Goal: Information Seeking & Learning: Learn about a topic

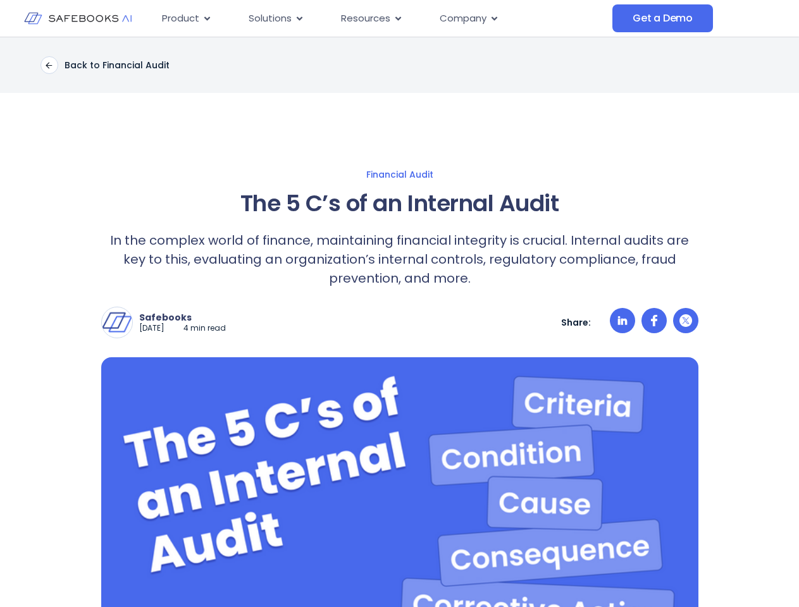
click at [399, 304] on div "Safebooks [DATE] 4 min read Safebooks Safebooks AI - the Financial Data Governa…" at bounding box center [399, 313] width 597 height 51
click at [382, 18] on span "Resources" at bounding box center [365, 18] width 49 height 15
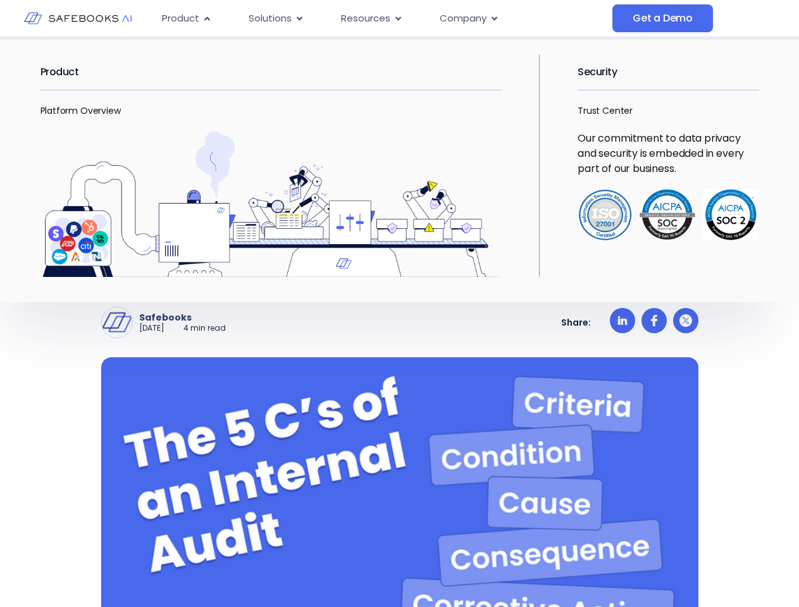
click at [187, 18] on span "Product" at bounding box center [180, 18] width 37 height 15
click at [276, 18] on span "Solutions" at bounding box center [270, 18] width 43 height 15
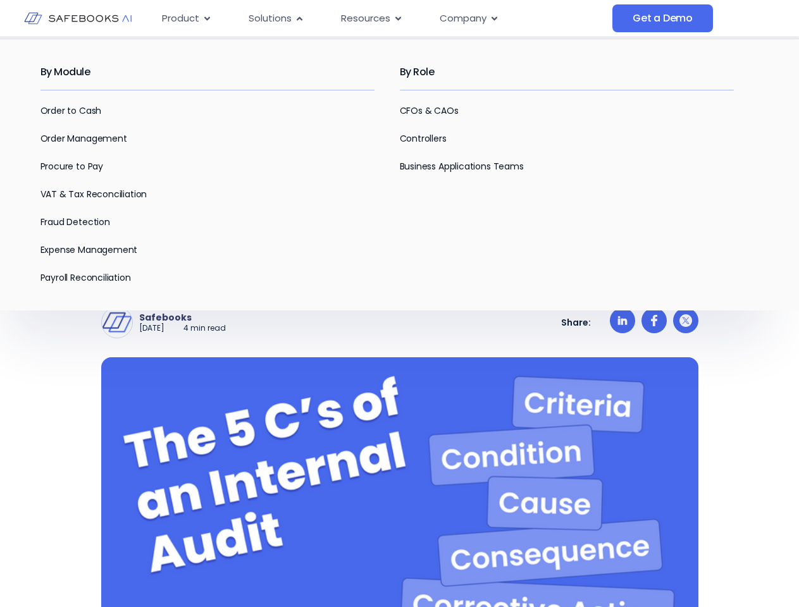
click at [371, 18] on span "Resources" at bounding box center [365, 18] width 49 height 15
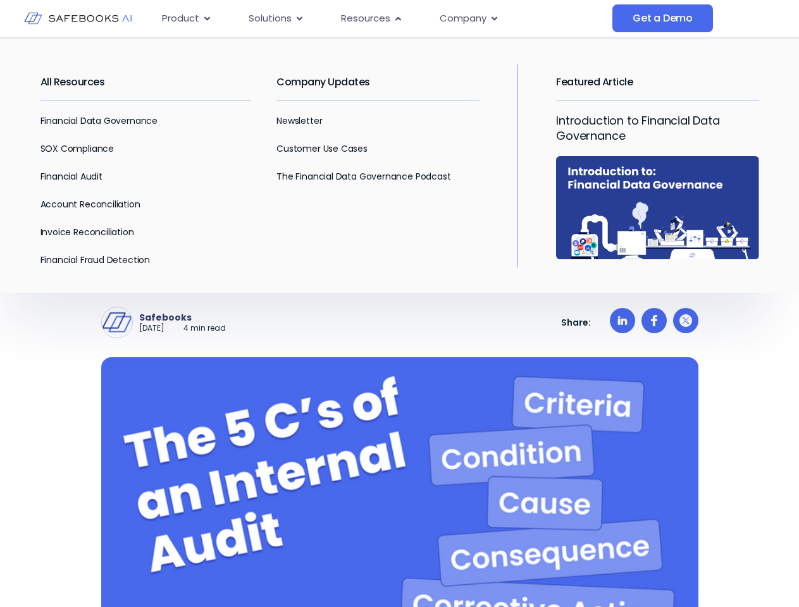
click at [468, 18] on span "Company" at bounding box center [463, 18] width 47 height 15
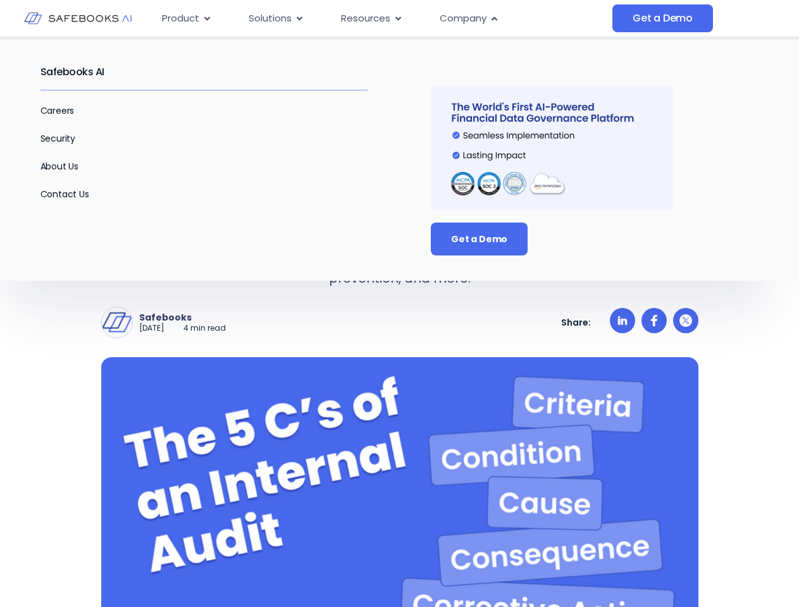
click at [399, 322] on div "Safebooks [DATE] 4 min read Safebooks Safebooks AI - the Financial Data Governa…" at bounding box center [399, 323] width 597 height 32
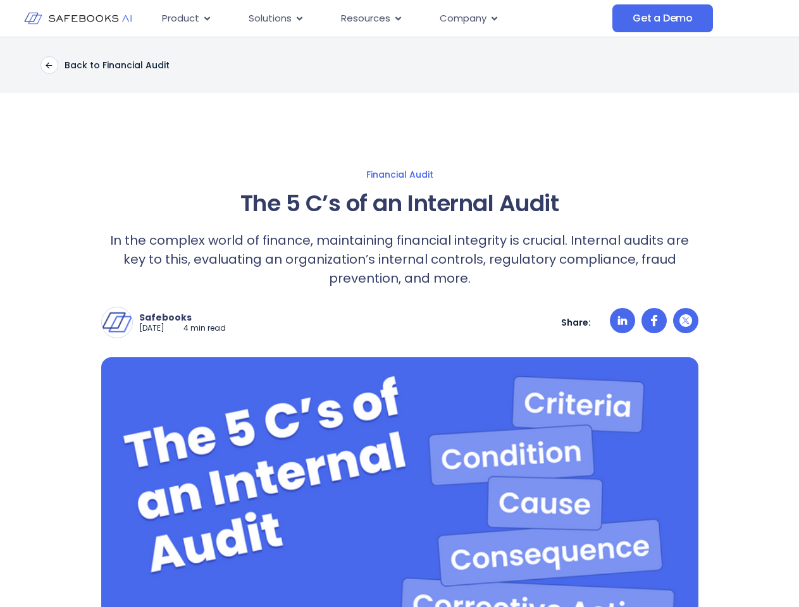
click at [117, 323] on img at bounding box center [117, 322] width 30 height 30
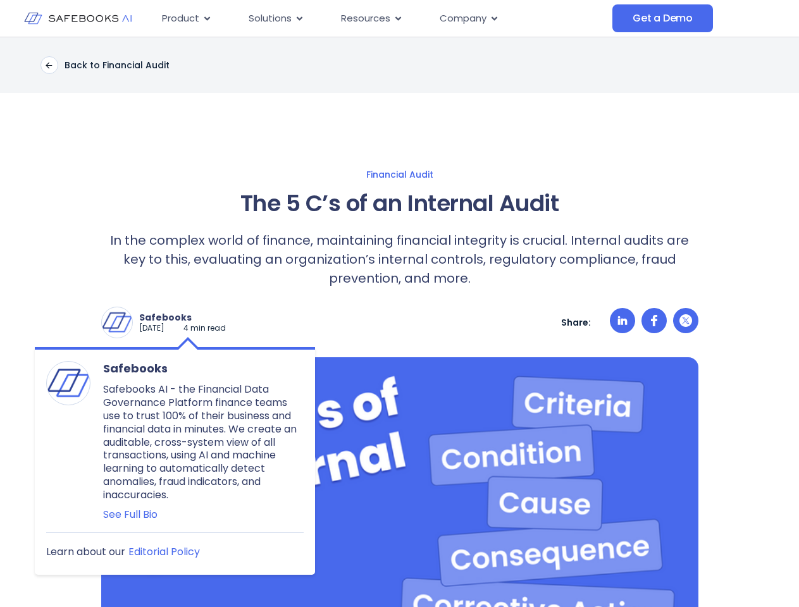
click at [194, 317] on p "Safebooks" at bounding box center [182, 317] width 87 height 11
click at [622, 323] on icon at bounding box center [621, 320] width 9 height 9
